Goal: Book appointment/travel/reservation

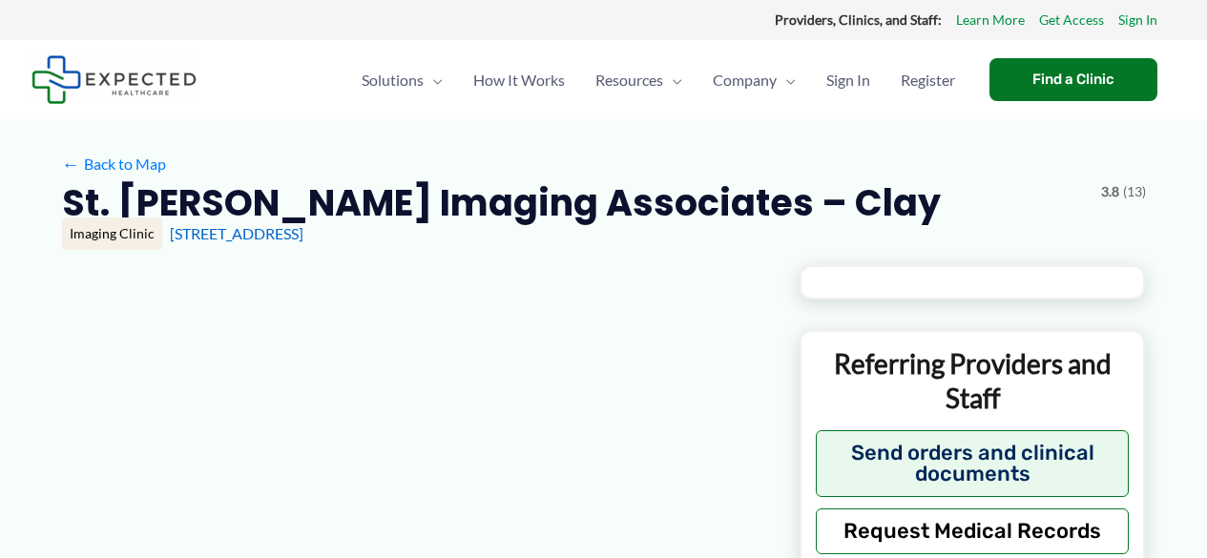
type input "**********"
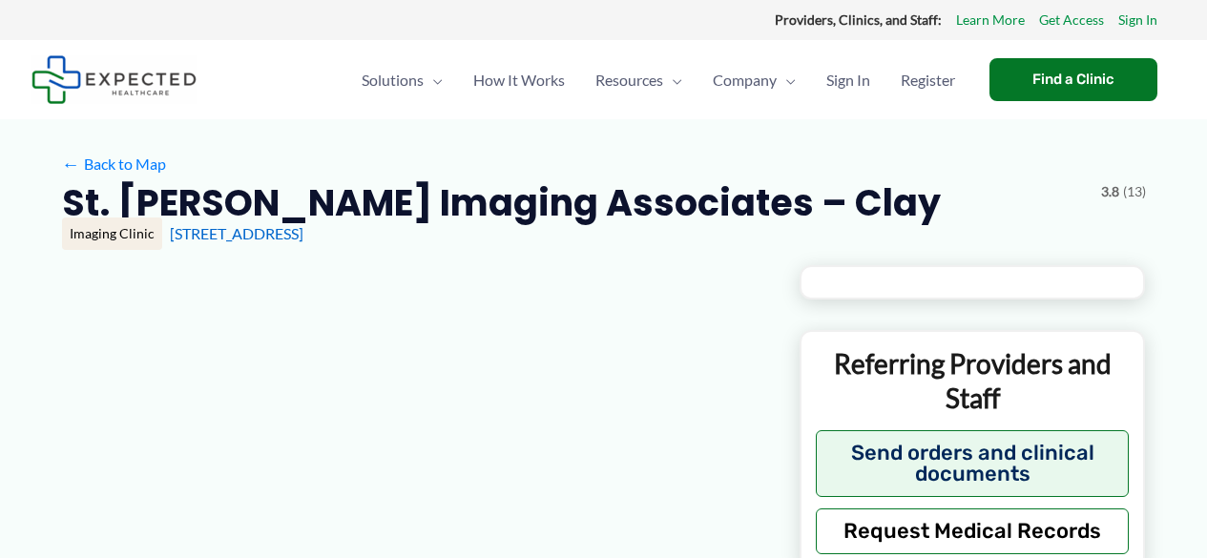
type input "**********"
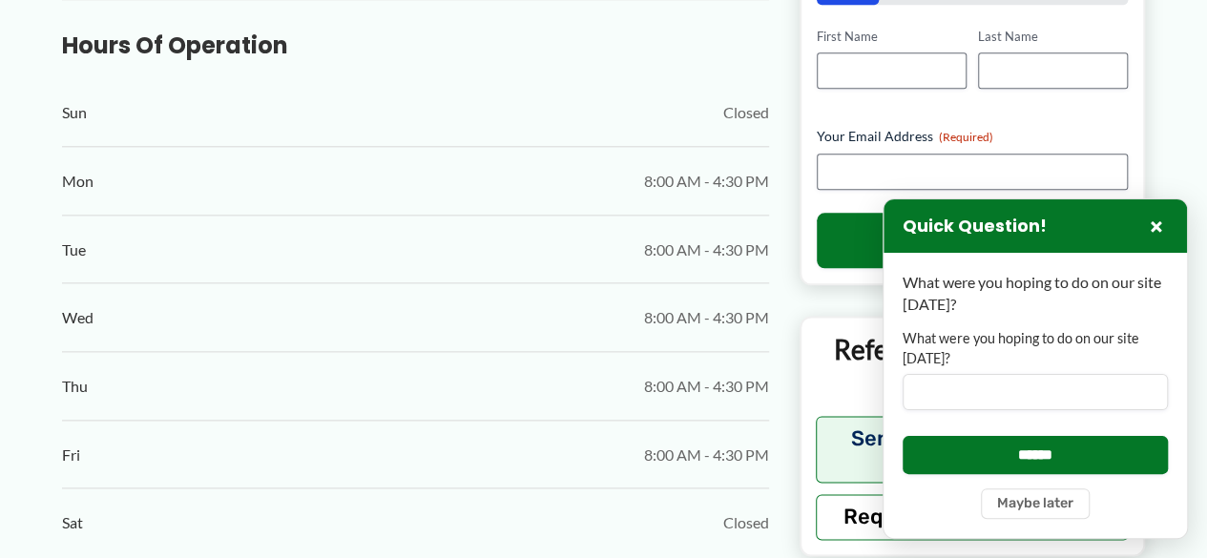
scroll to position [1073, 0]
